Goal: Task Accomplishment & Management: Complete application form

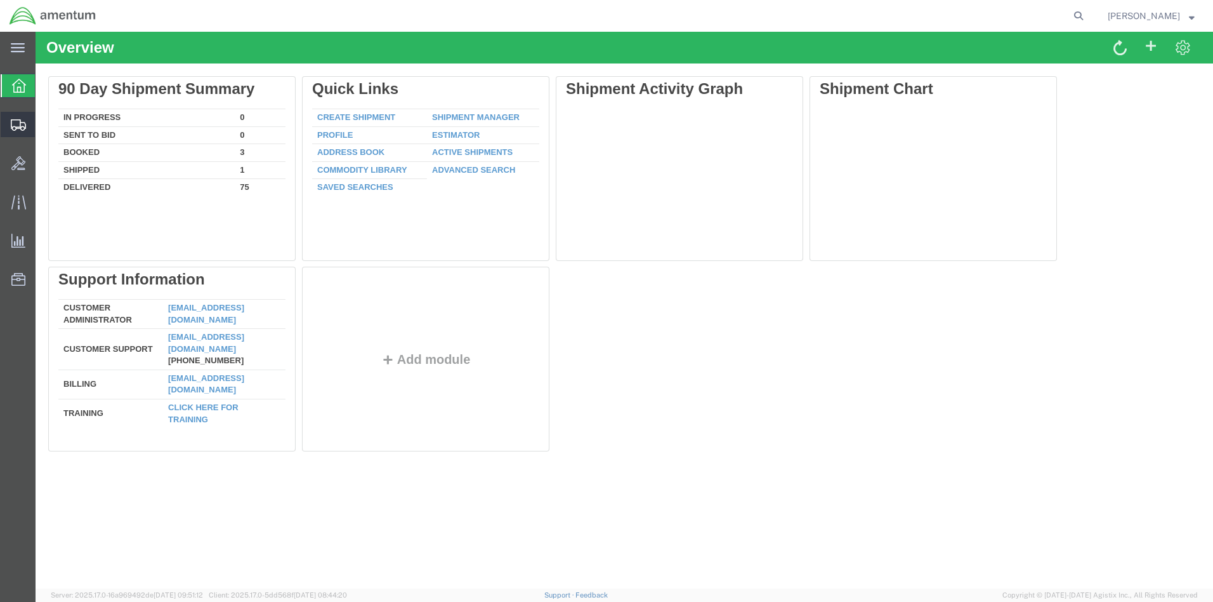
click at [0, 0] on span "Create Shipment" at bounding box center [0, 0] width 0 height 0
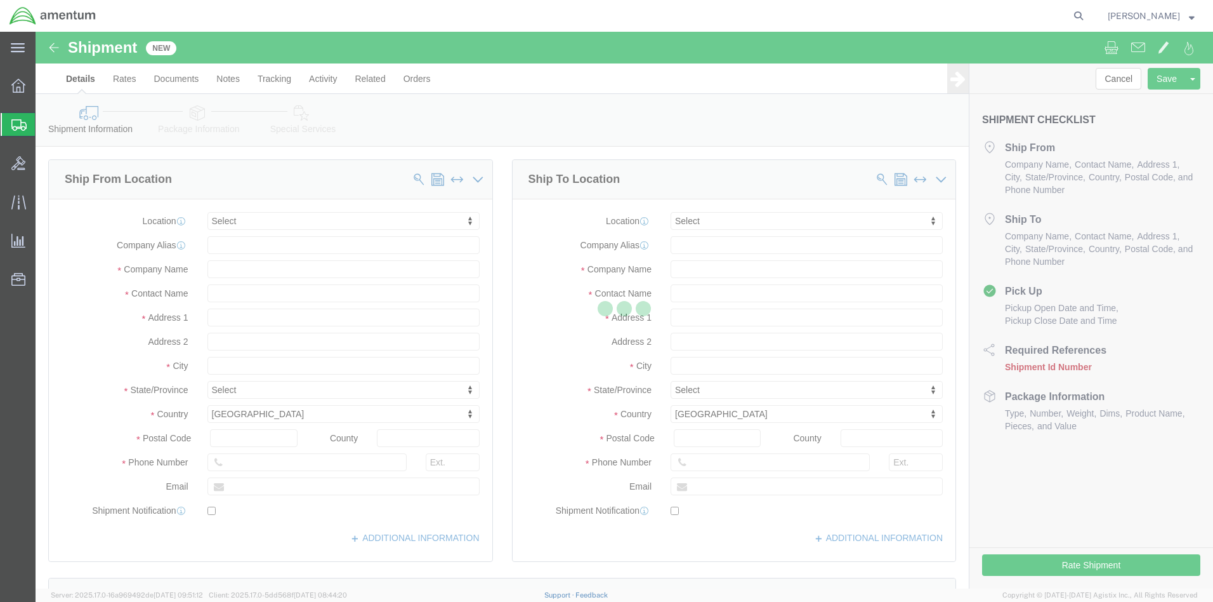
select select
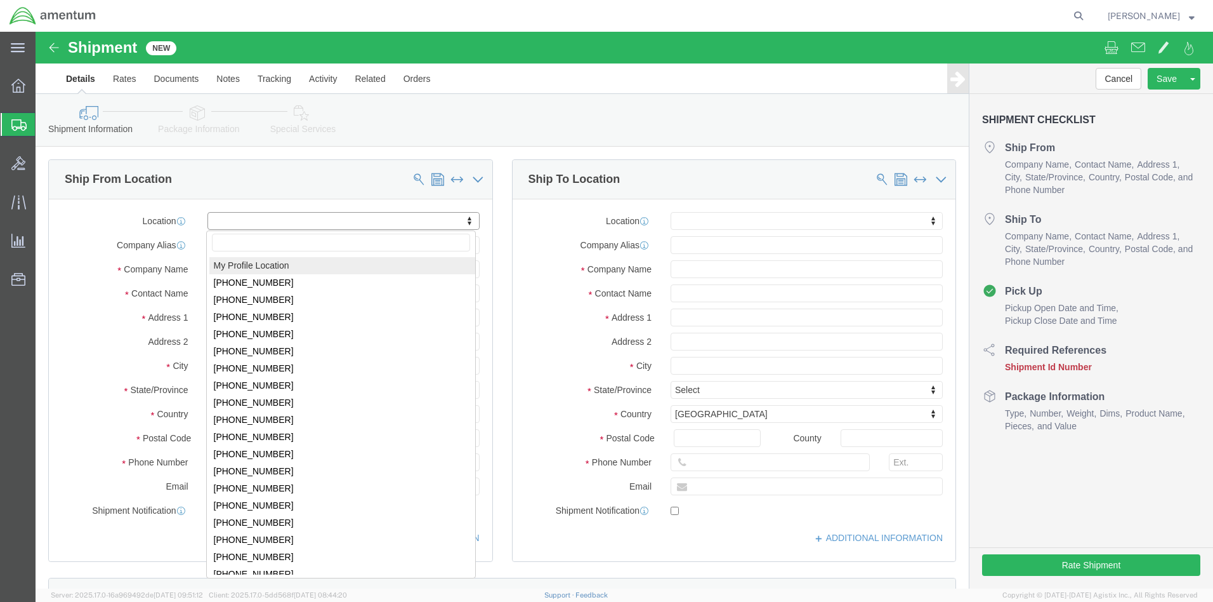
click body "Shipment New Details Rates Documents Notes Tracking Activity Related Orders Can…"
select select "MYPROFILE"
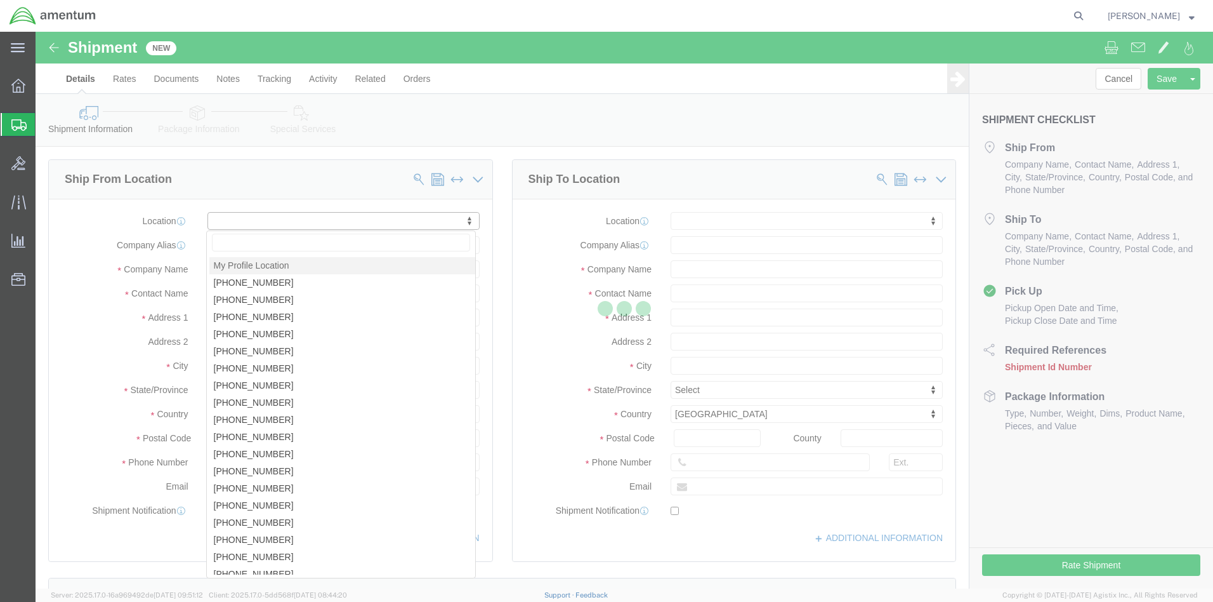
select select "FL"
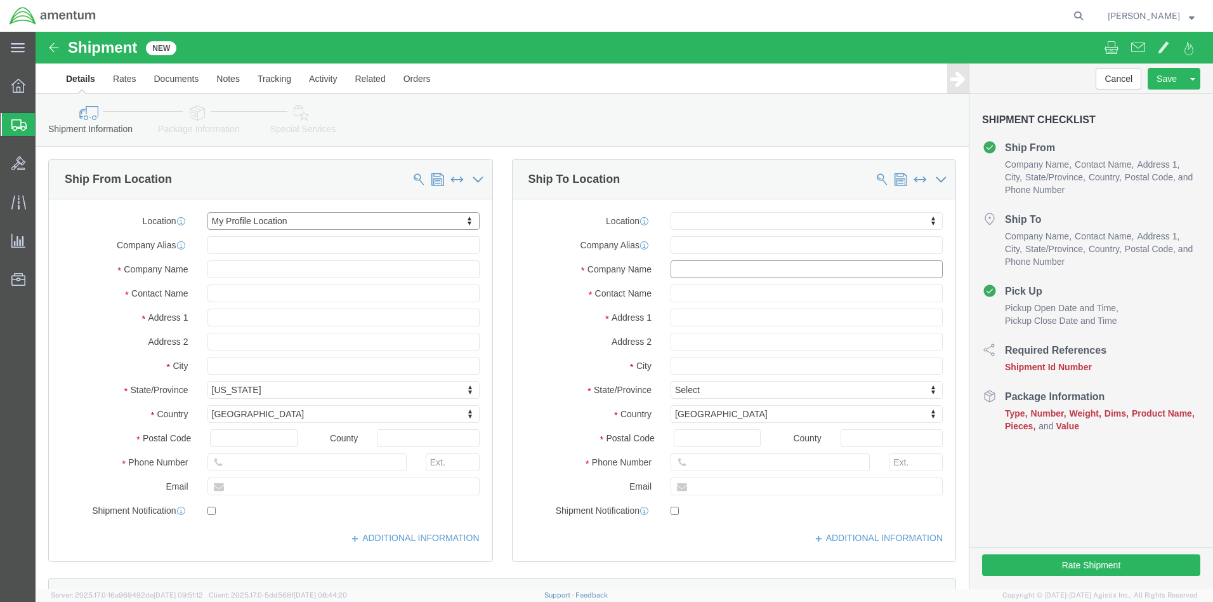
click input "text"
type input "[GEOGRAPHIC_DATA], [GEOGRAPHIC_DATA]"
click input "text"
click input "[PERSON_NAME]"
type input "[PERSON_NAME]"
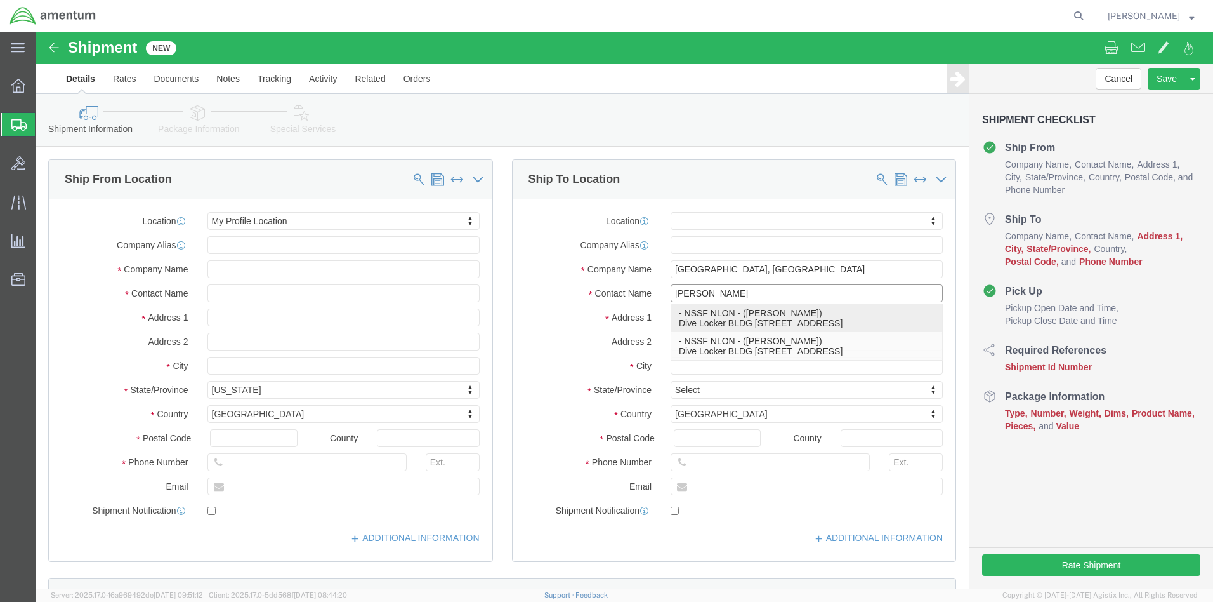
click p "- NSSF NLON - ([PERSON_NAME]) Dive Locker BLDG [STREET_ADDRESS]"
select select "CT"
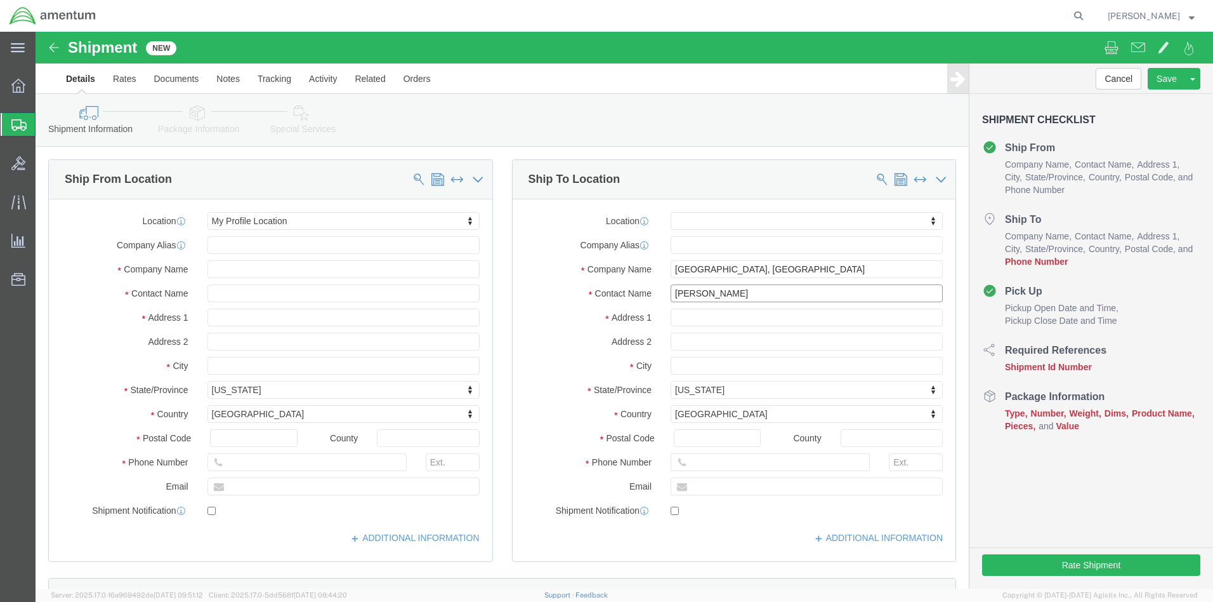
type input "[PERSON_NAME]"
click input "text"
type input "860=694-1450"
click input "text"
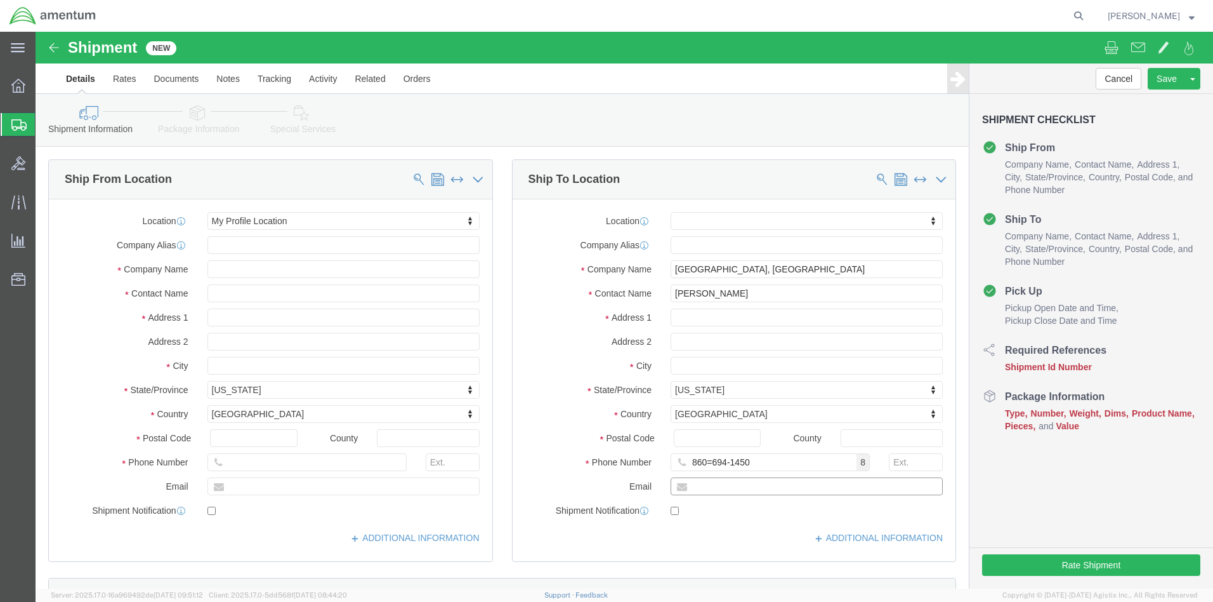
paste input "[PERSON_NAME][EMAIL_ADDRESS][PERSON_NAME][DOMAIN_NAME]"
type input "[PERSON_NAME][EMAIL_ADDRESS][PERSON_NAME][DOMAIN_NAME]"
click div "[DATE] 2:00 PM"
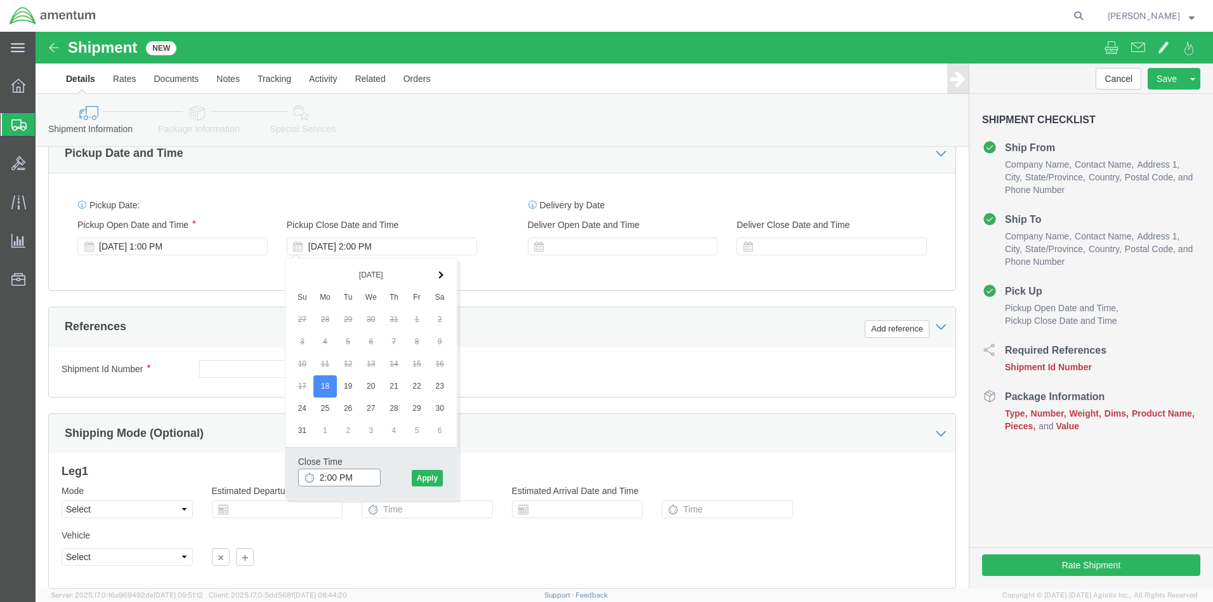
type input "4:00 PM"
click button "Apply"
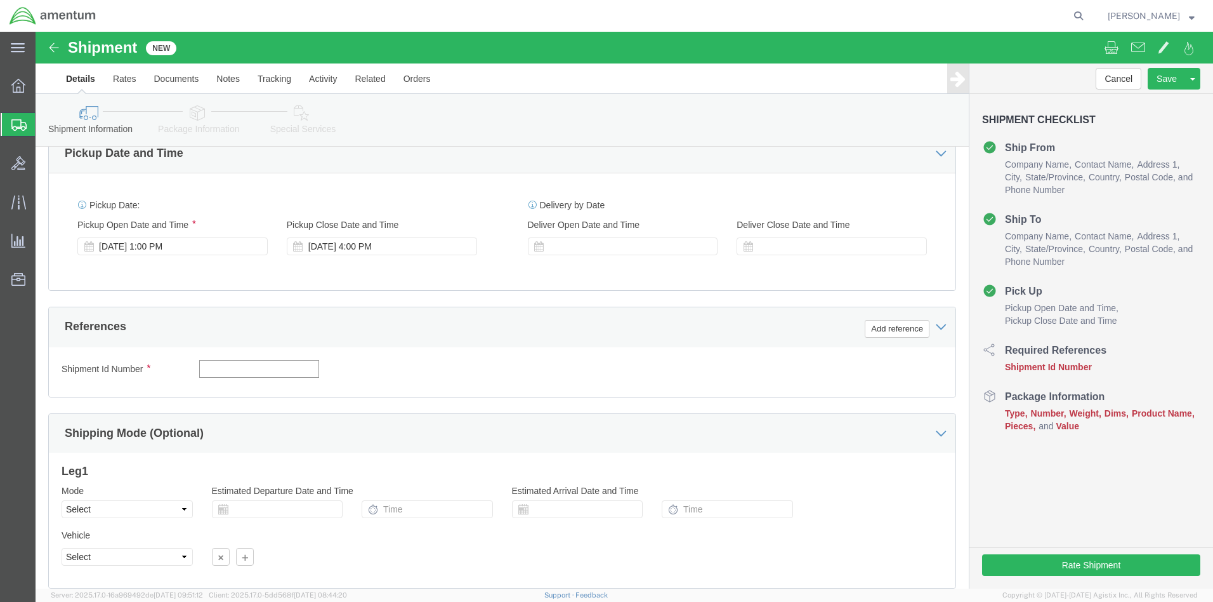
click input "text"
type input "001"
click button "Add reference"
select select "DEPT"
click input "text"
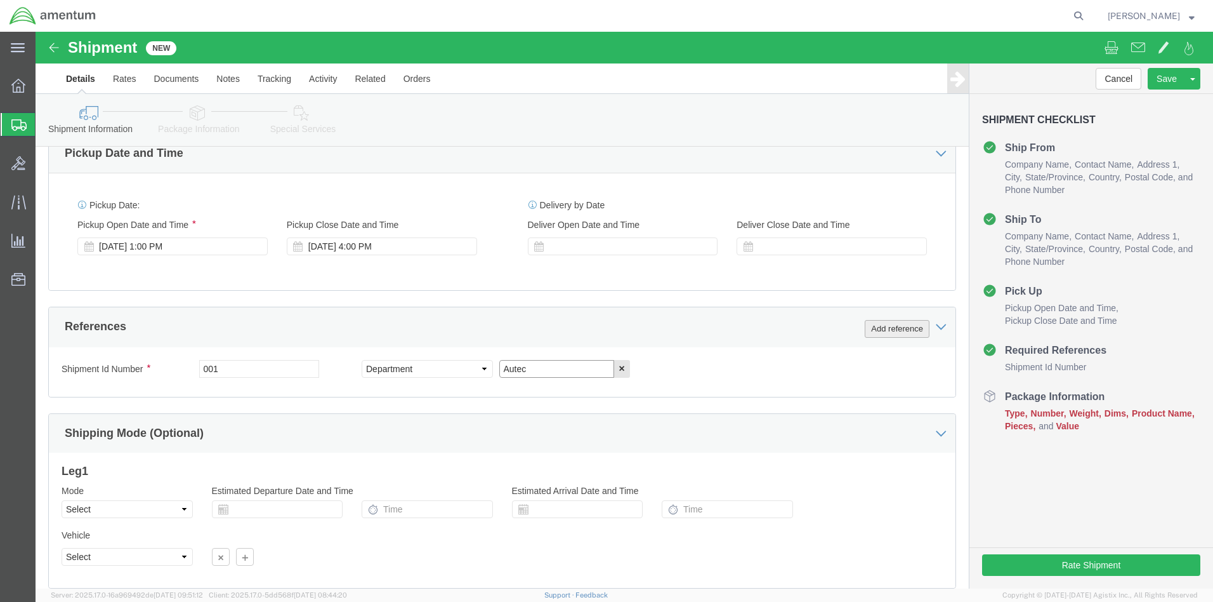
type input "Autec"
click button "Add reference"
select select "PROJNUM"
click div
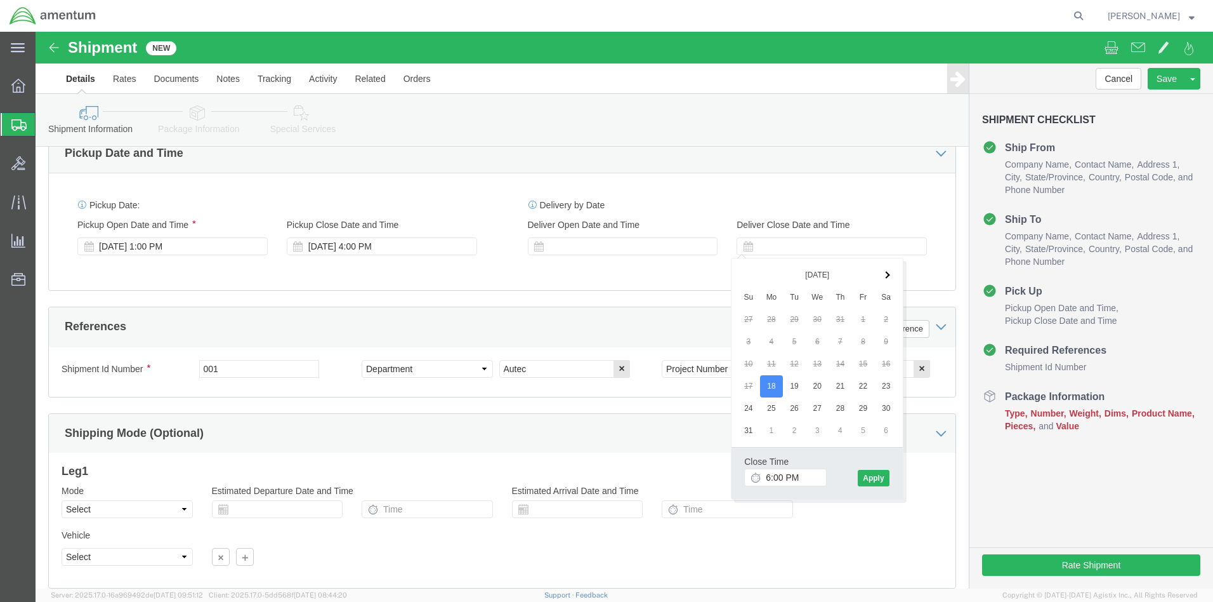
click div "Delivery by Date Delivery Start Date Delivery Start Time Deliver Open Date and …"
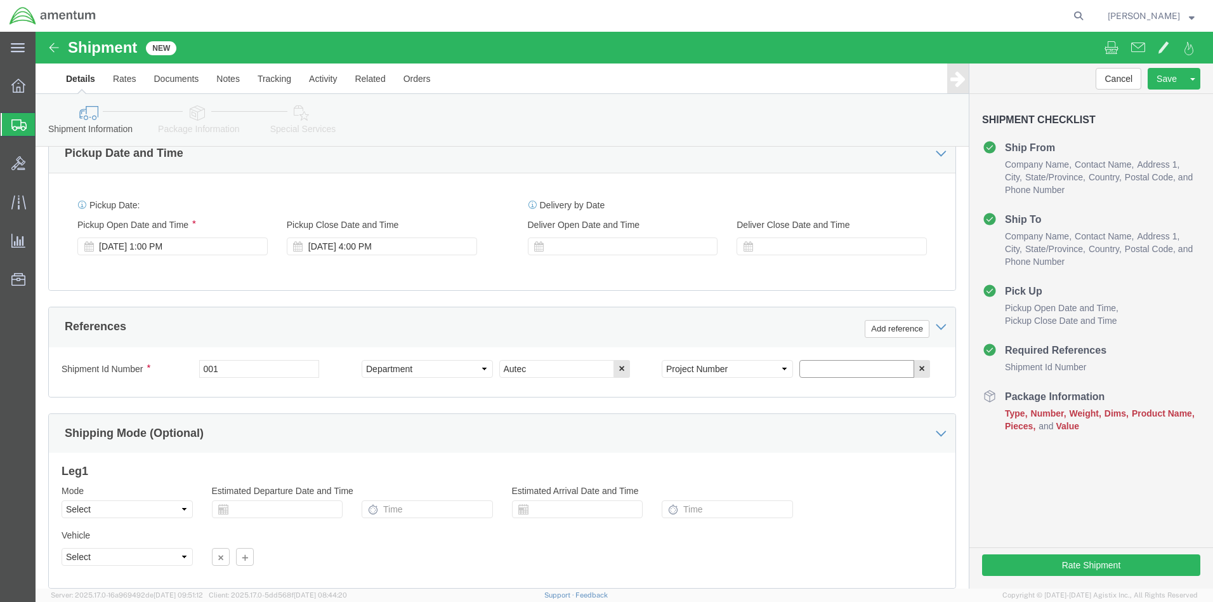
click input "text"
paste input "4732.C0.01QJ.14090400.835E0080"
type input "4732.C0.01QJ.14090400.835E0080"
click button "Continue"
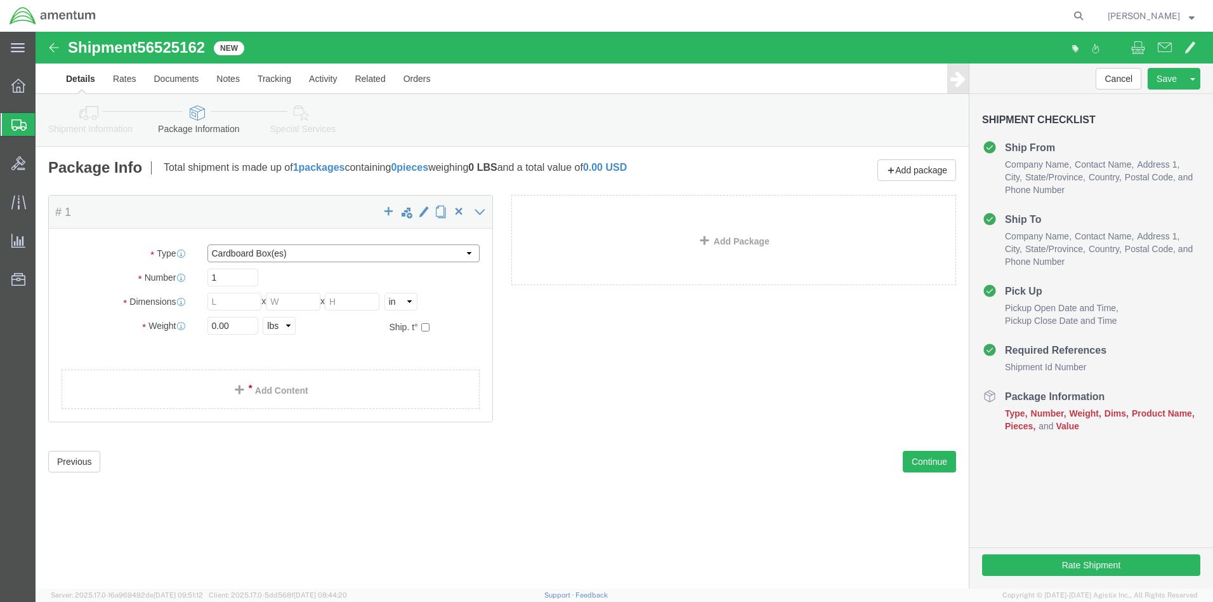
select select "CASE"
click input "text"
drag, startPoint x: 215, startPoint y: 296, endPoint x: 167, endPoint y: 296, distance: 48.2
click div "0.00 Select kgs lbs"
type input "76.0"
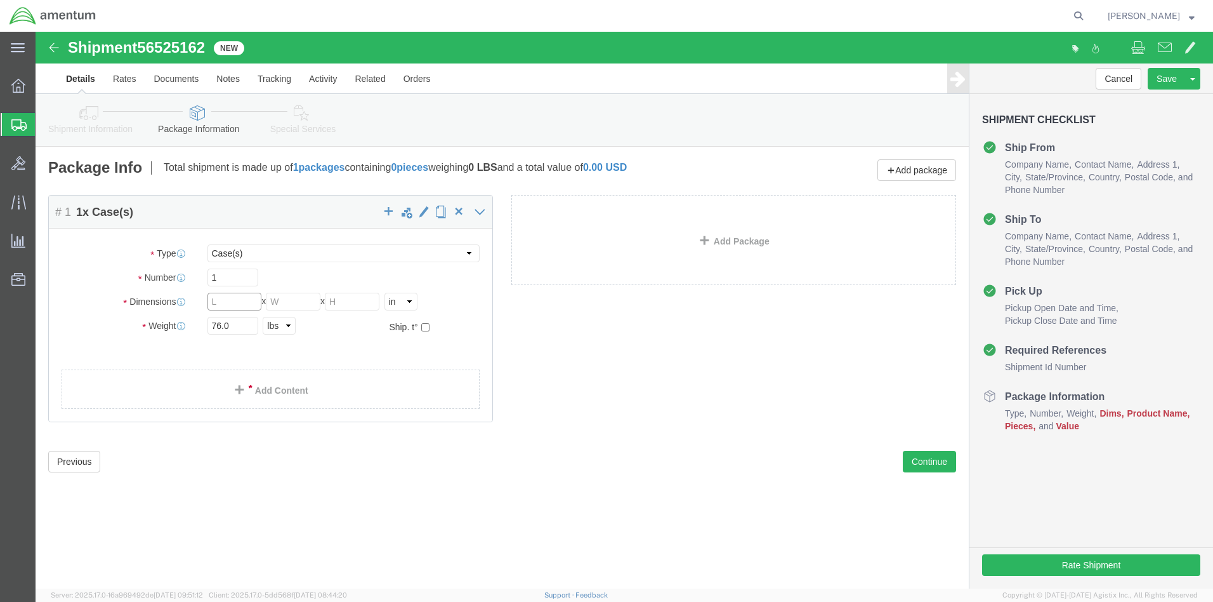
click div "Package Type Select BCK Boxes Bale(s) Basket(s) Bolt(s) Bottle(s) Buckets Bulk …"
type input "32"
type input "21"
type input "12"
click link "Add Content"
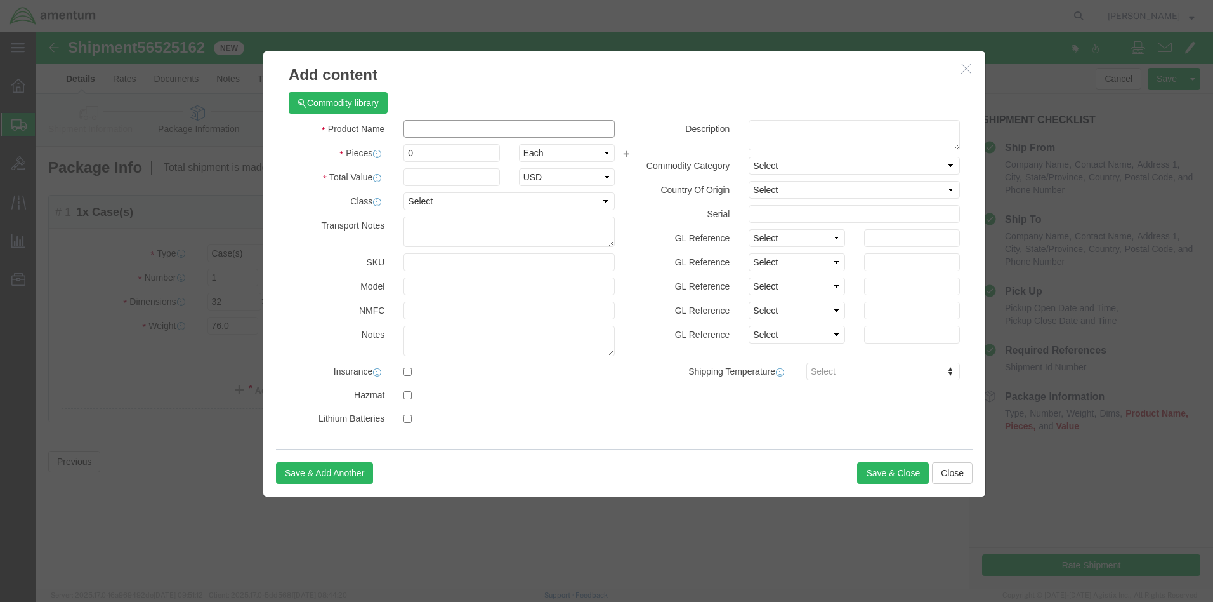
click input "text"
type input "ITC 1172B G-0028"
drag, startPoint x: 419, startPoint y: 122, endPoint x: 367, endPoint y: 126, distance: 51.6
click div "0"
type input "1"
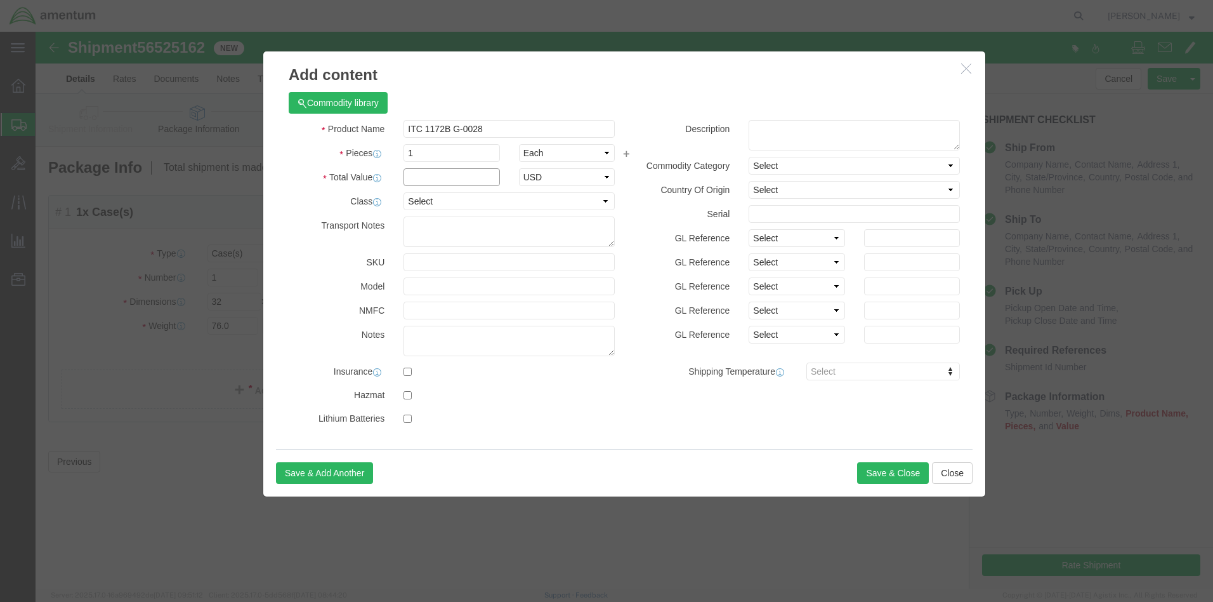
click input "text"
type input "15000.00"
click button "Save & Close"
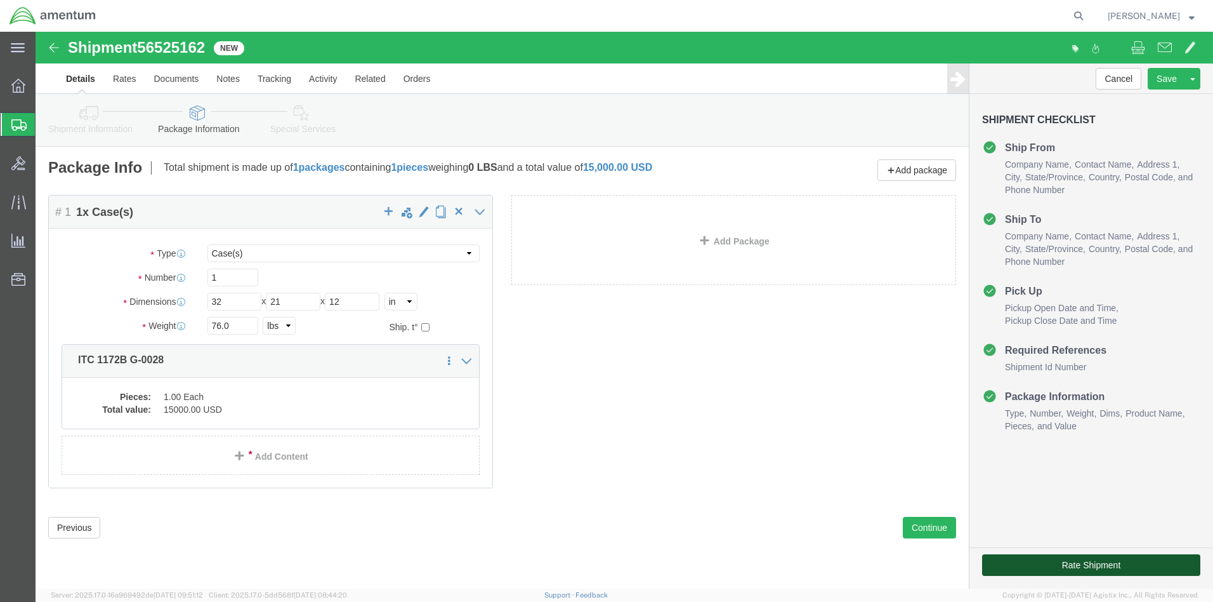
click button "Rate Shipment"
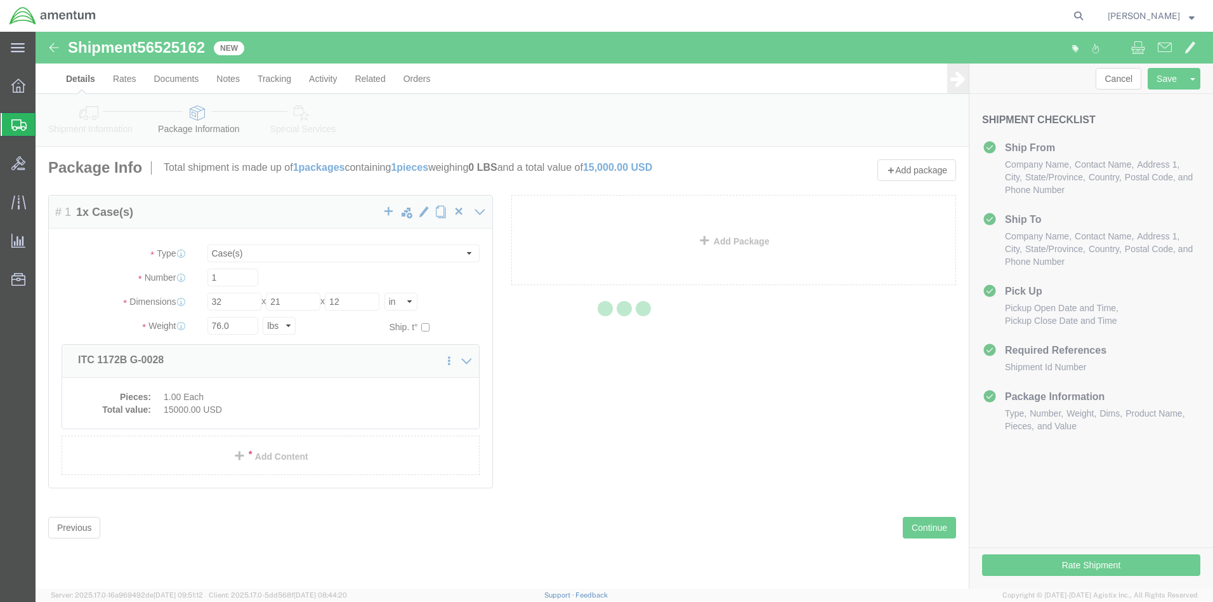
select select "53955"
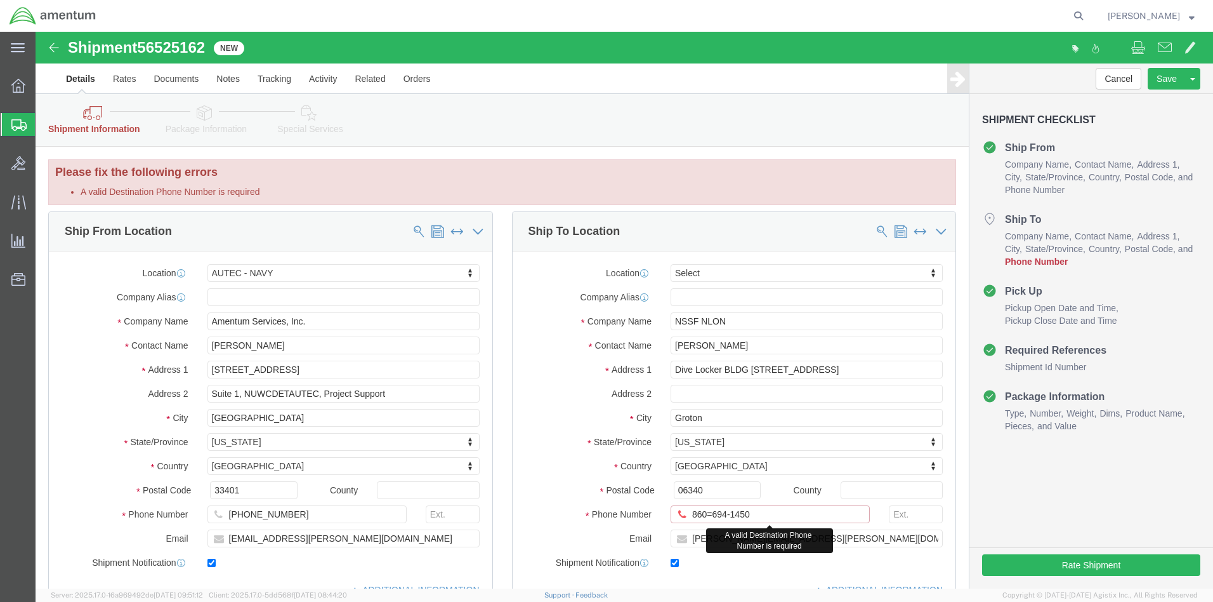
click input "860=694-1450"
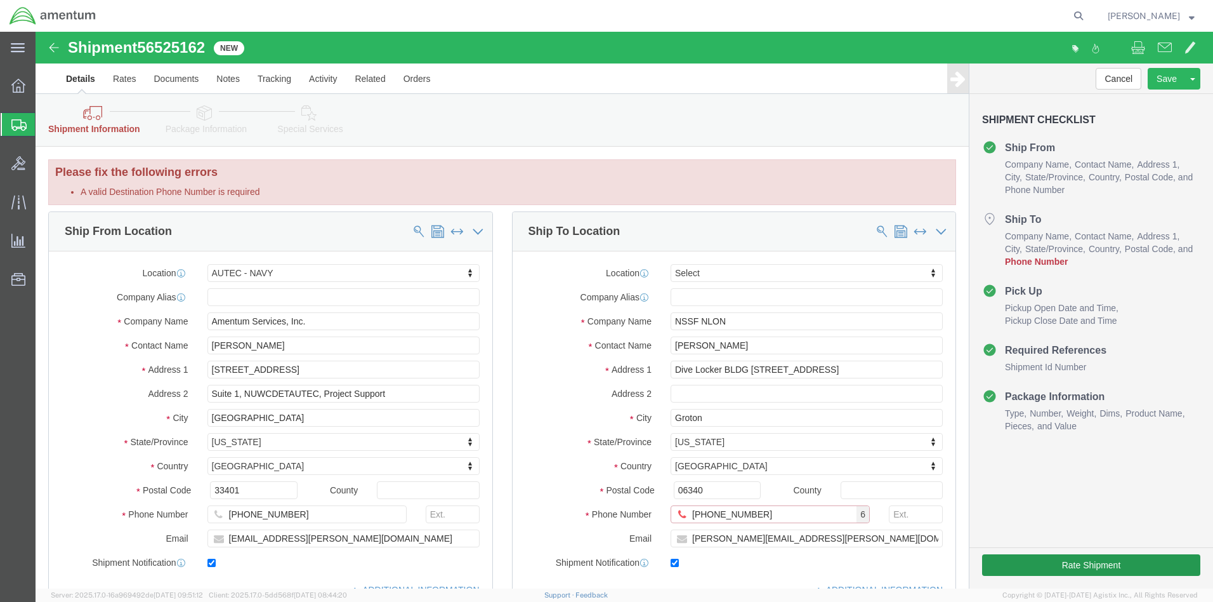
type input "[PHONE_NUMBER]"
click button "Rate Shipment"
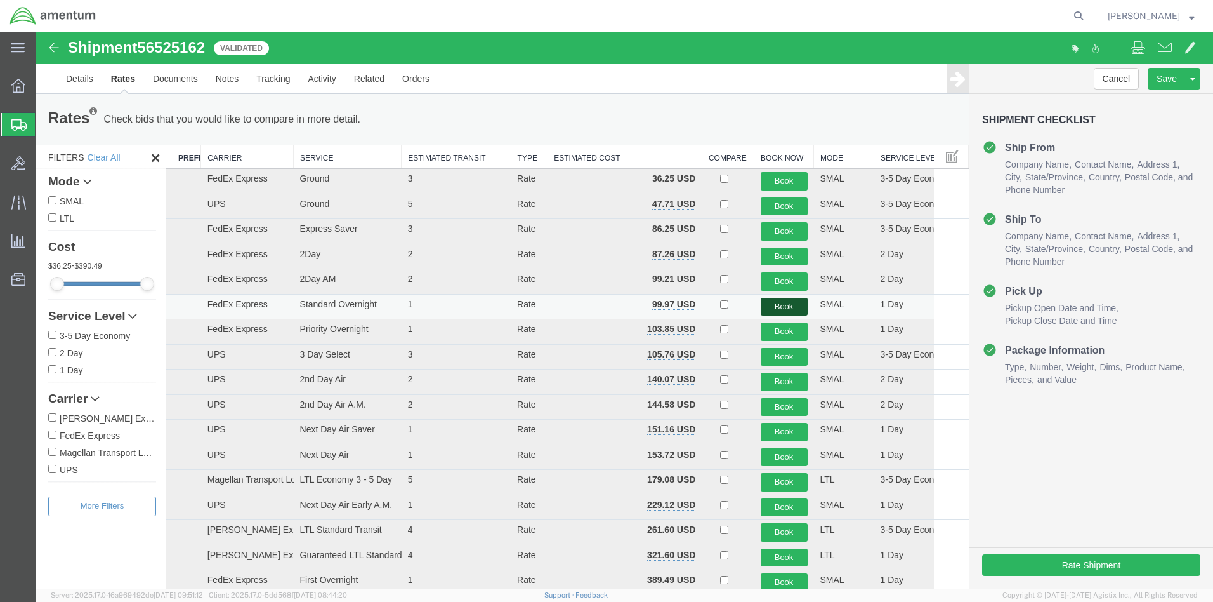
click at [780, 305] on button "Book" at bounding box center [784, 307] width 47 height 18
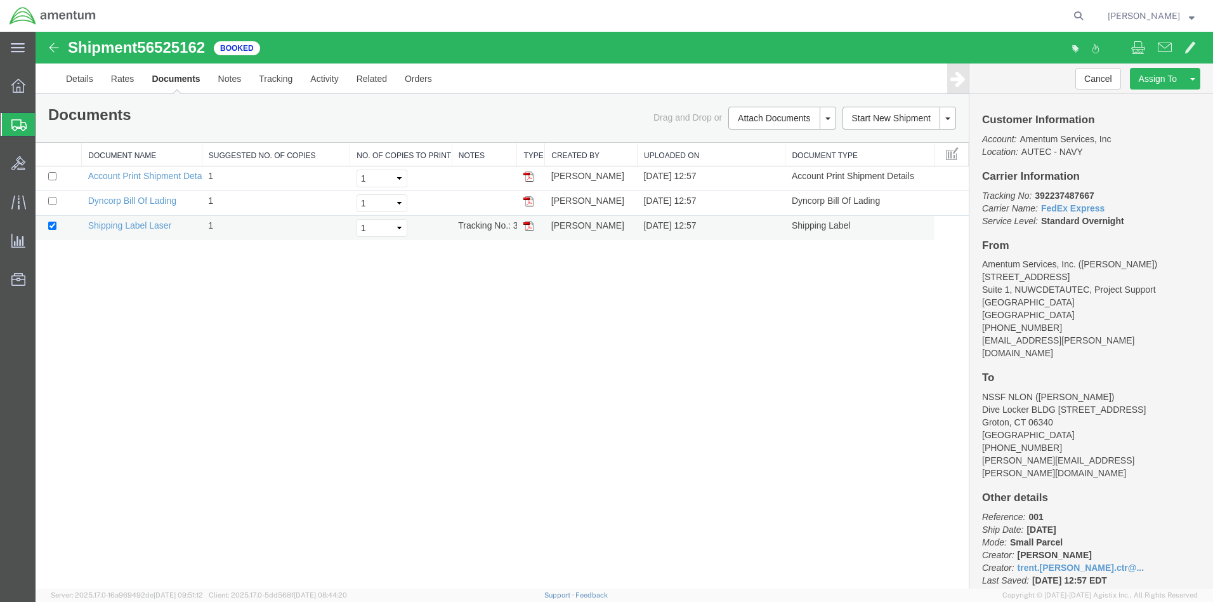
click at [529, 227] on img at bounding box center [529, 226] width 10 height 10
click at [529, 226] on img at bounding box center [529, 226] width 10 height 10
